Goal: Task Accomplishment & Management: Manage account settings

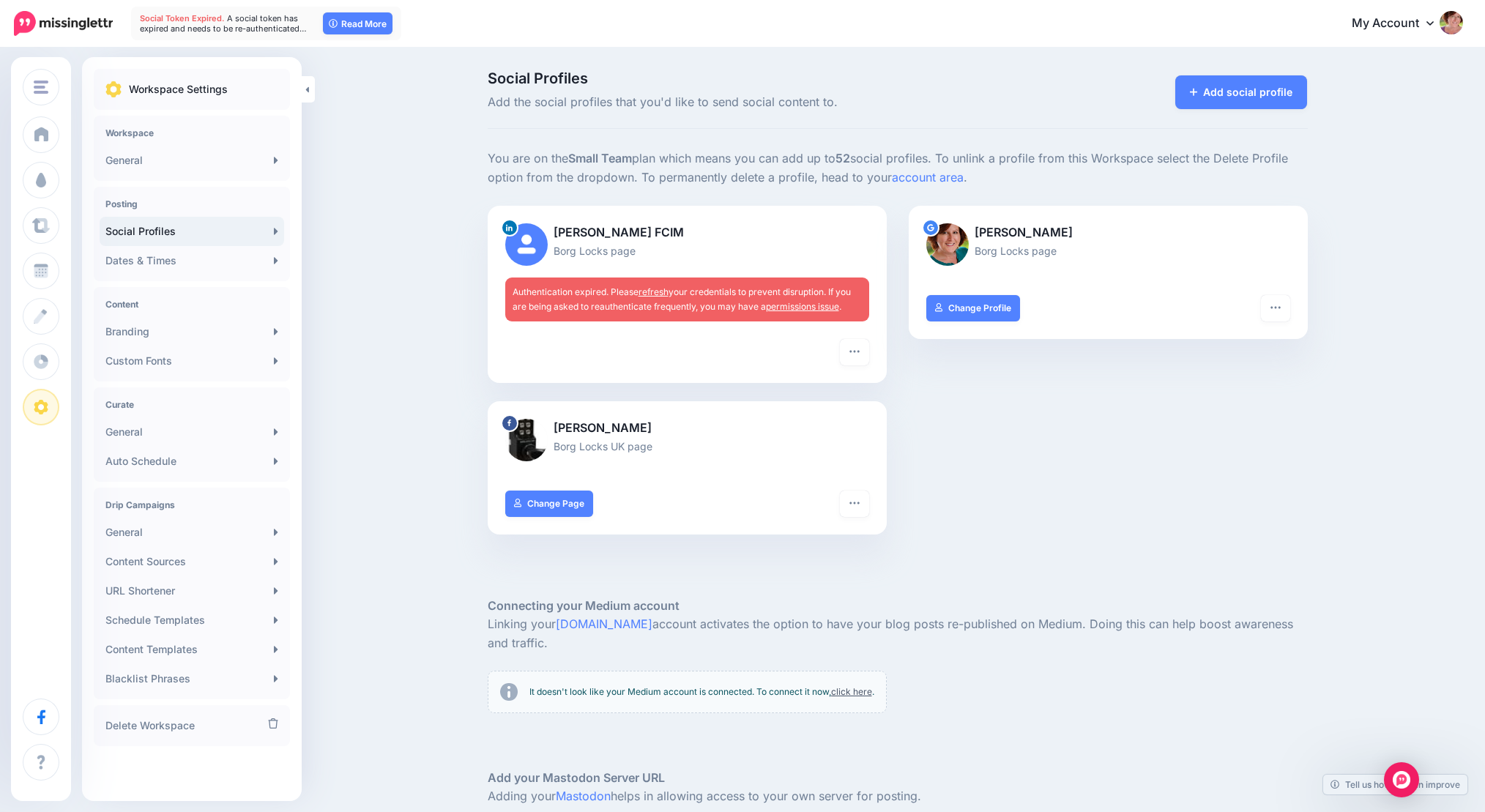
click at [809, 302] on link "permissions issue" at bounding box center [802, 306] width 73 height 11
click at [663, 287] on link "refresh" at bounding box center [654, 291] width 30 height 11
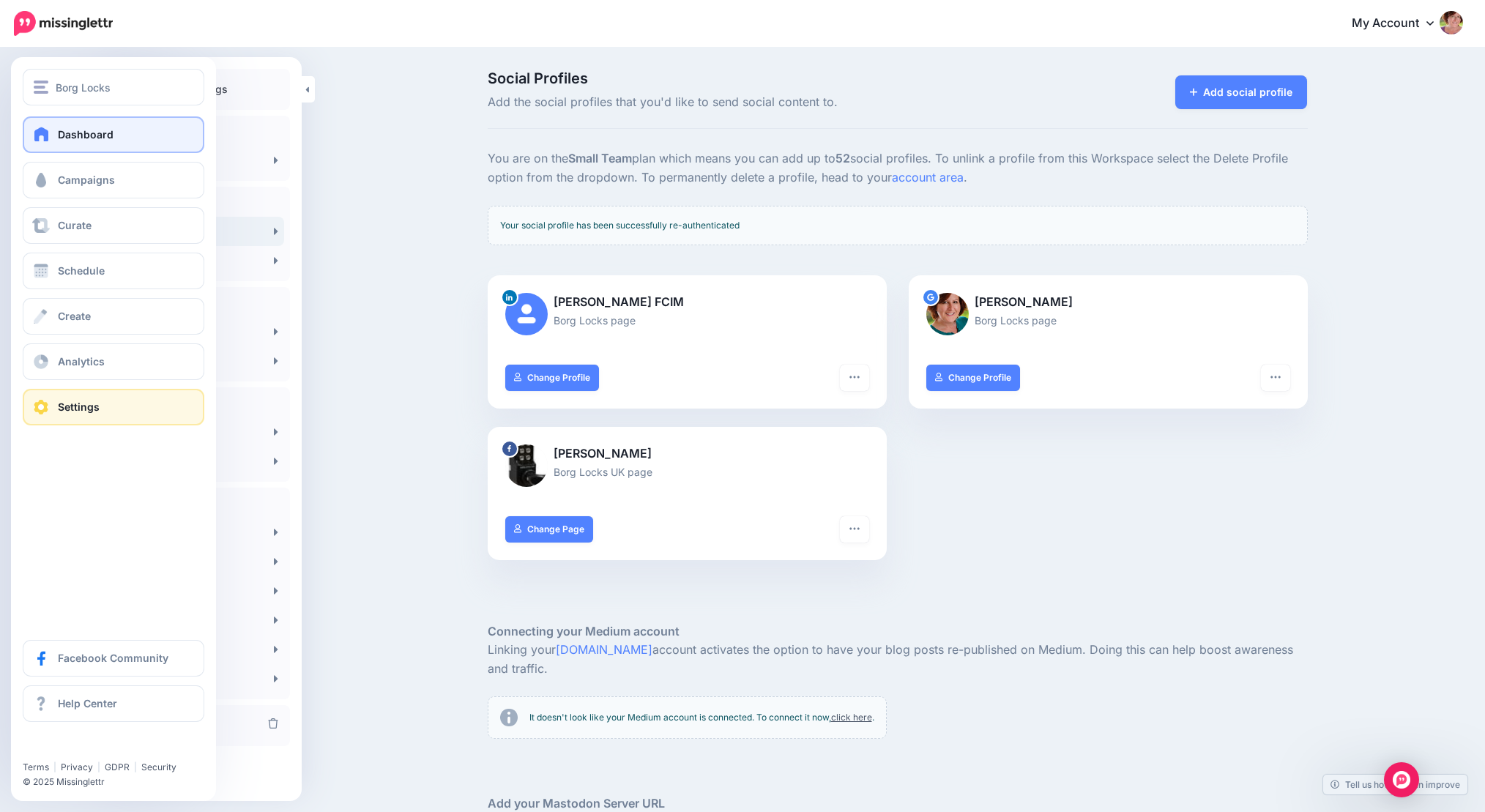
click at [97, 136] on span "Dashboard" at bounding box center [86, 134] width 56 height 13
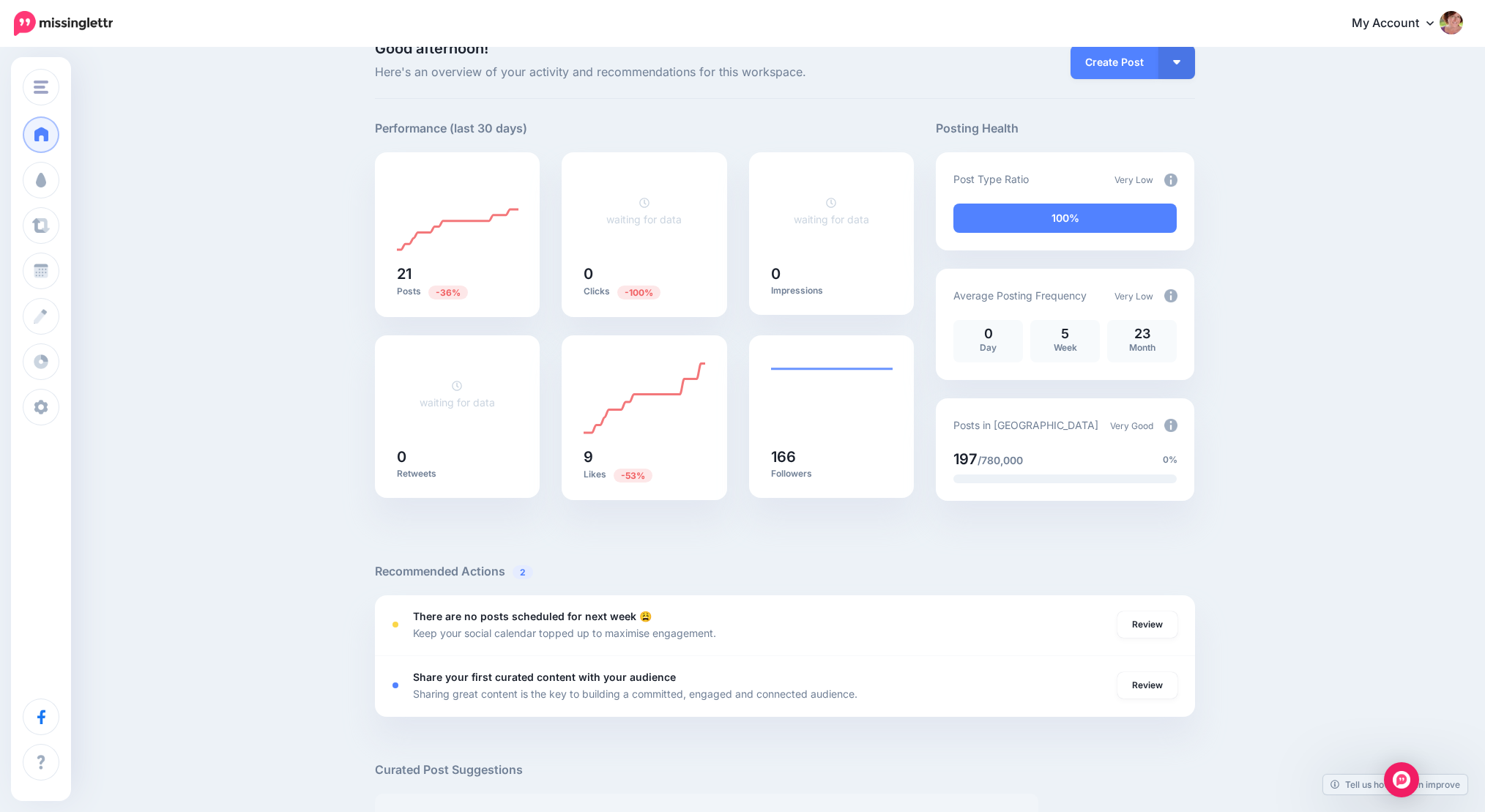
scroll to position [31, 0]
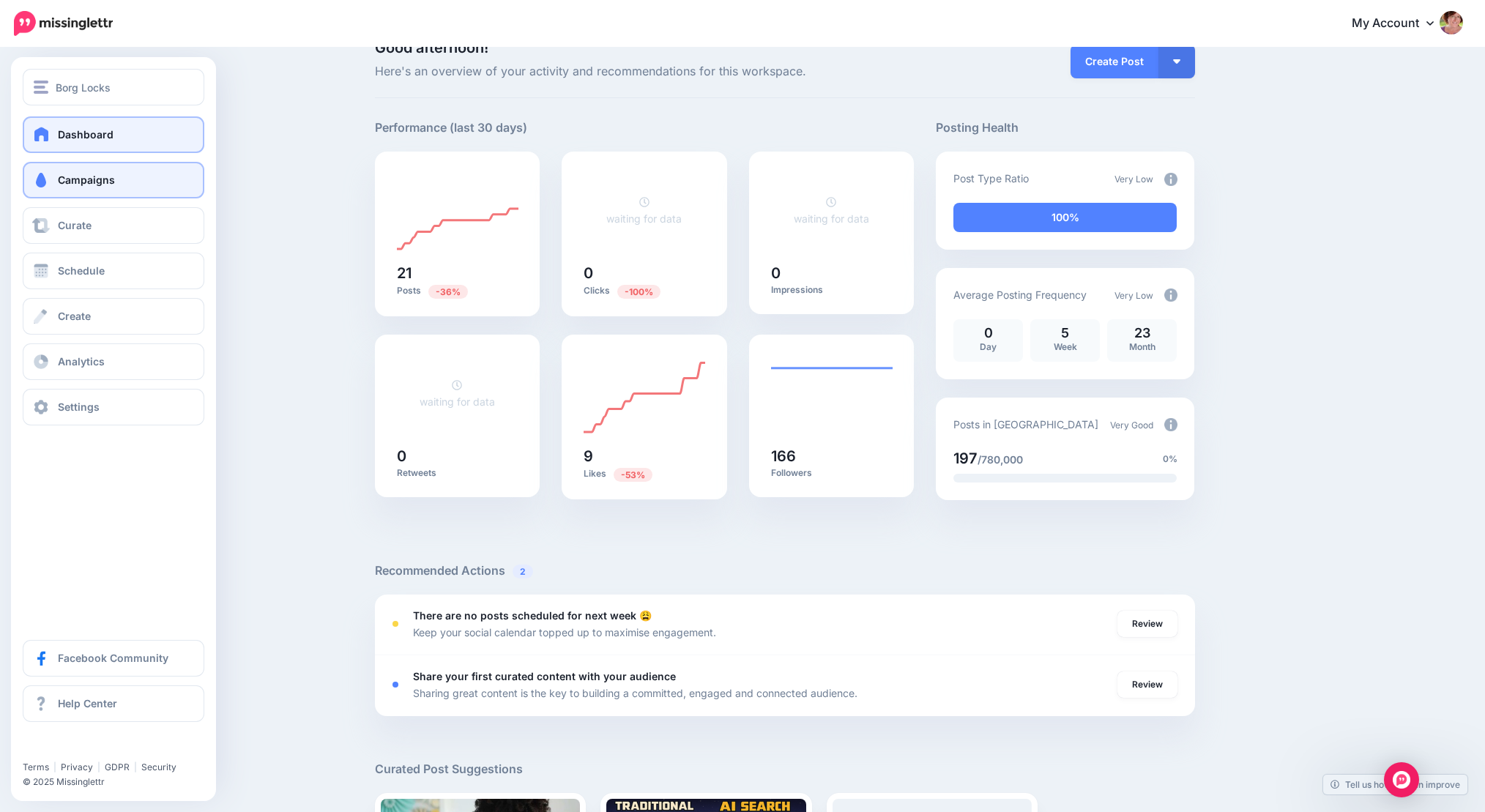
click at [91, 181] on span "Campaigns" at bounding box center [86, 180] width 57 height 13
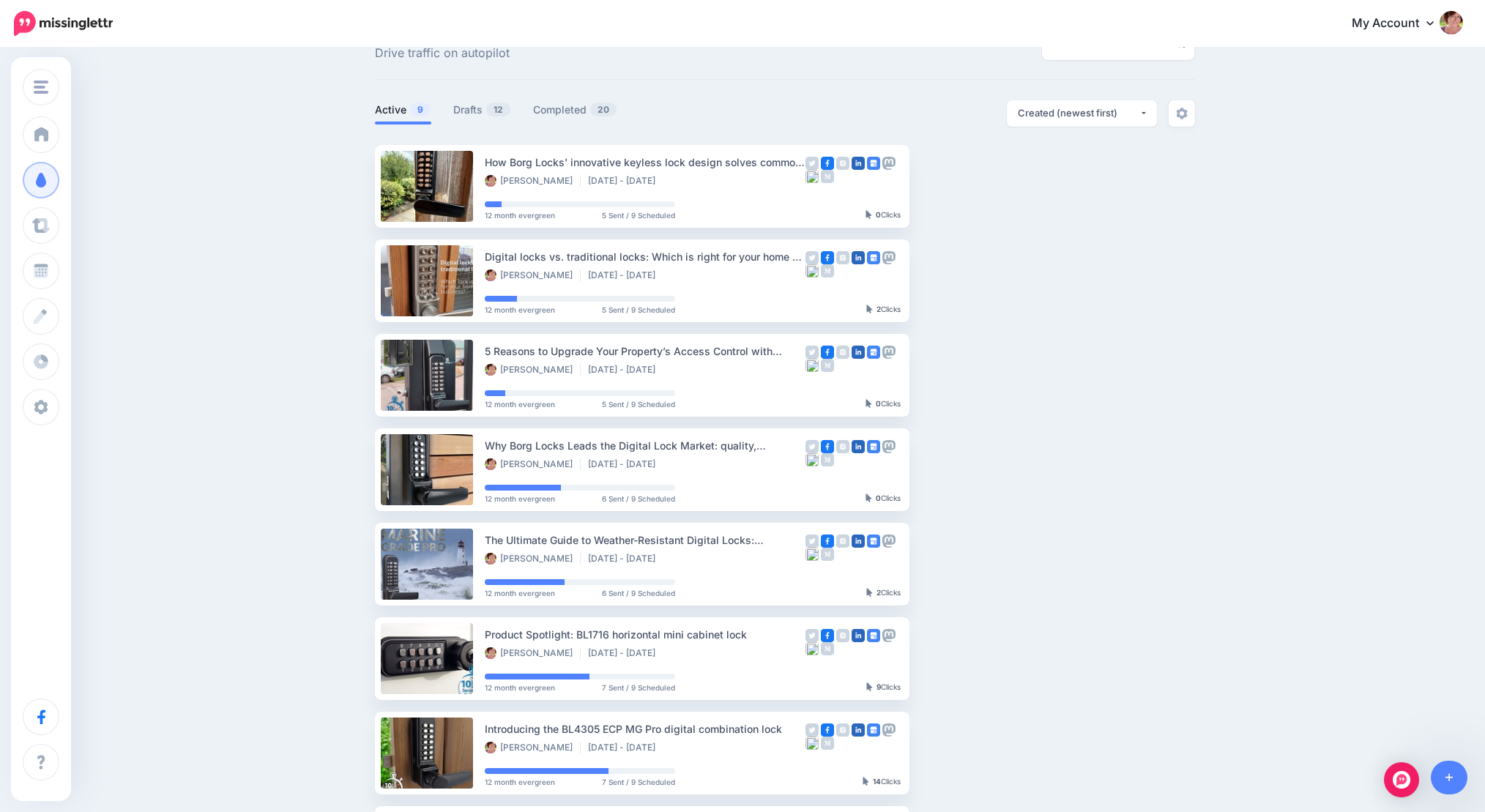
scroll to position [49, 0]
